Goal: Find specific page/section: Find specific page/section

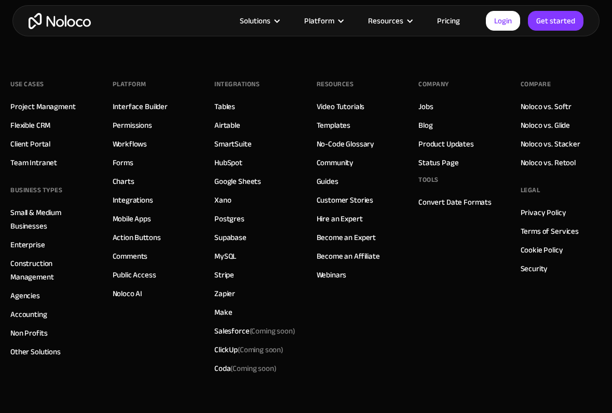
scroll to position [5660, 0]
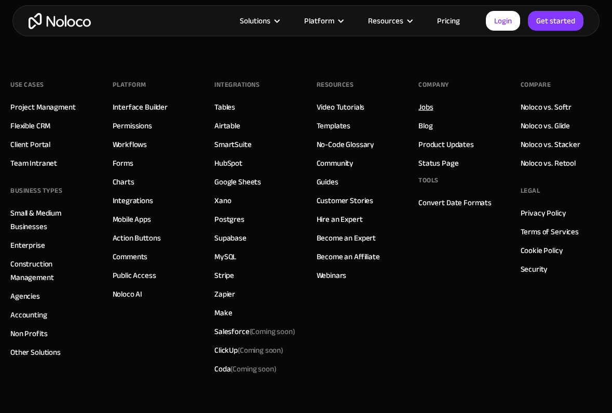
click at [431, 108] on link "Jobs" at bounding box center [425, 106] width 15 height 13
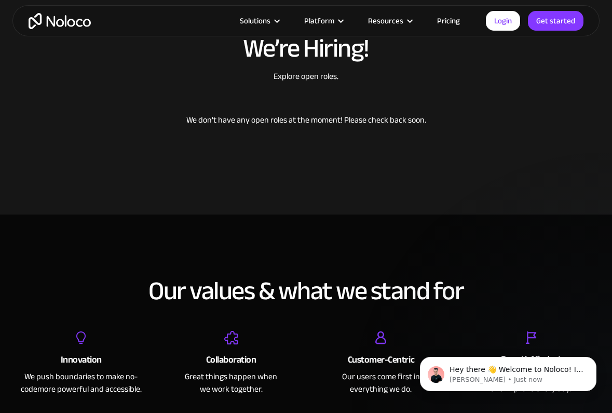
scroll to position [299, 0]
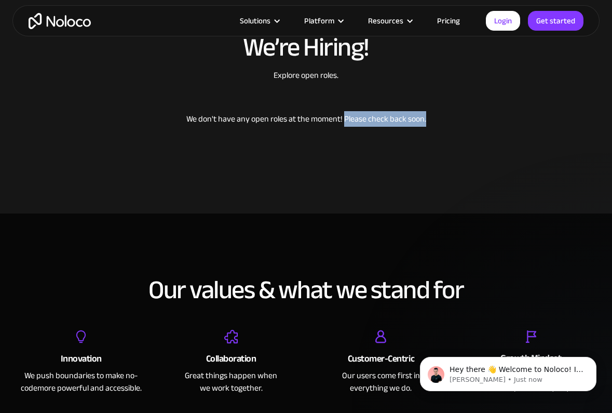
drag, startPoint x: 344, startPoint y: 120, endPoint x: 370, endPoint y: 128, distance: 27.7
click at [370, 128] on div "We don't have any open roles at the moment! Please check back soon." at bounding box center [306, 118] width 317 height 23
click at [368, 128] on div "We don't have any open roles at the moment! Please check back soon." at bounding box center [306, 118] width 317 height 23
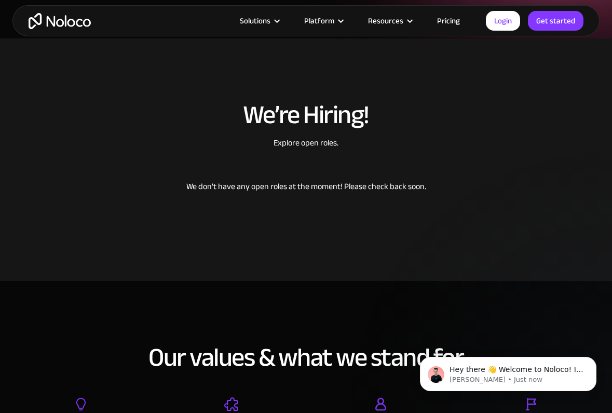
scroll to position [0, 0]
